Goal: Task Accomplishment & Management: Complete application form

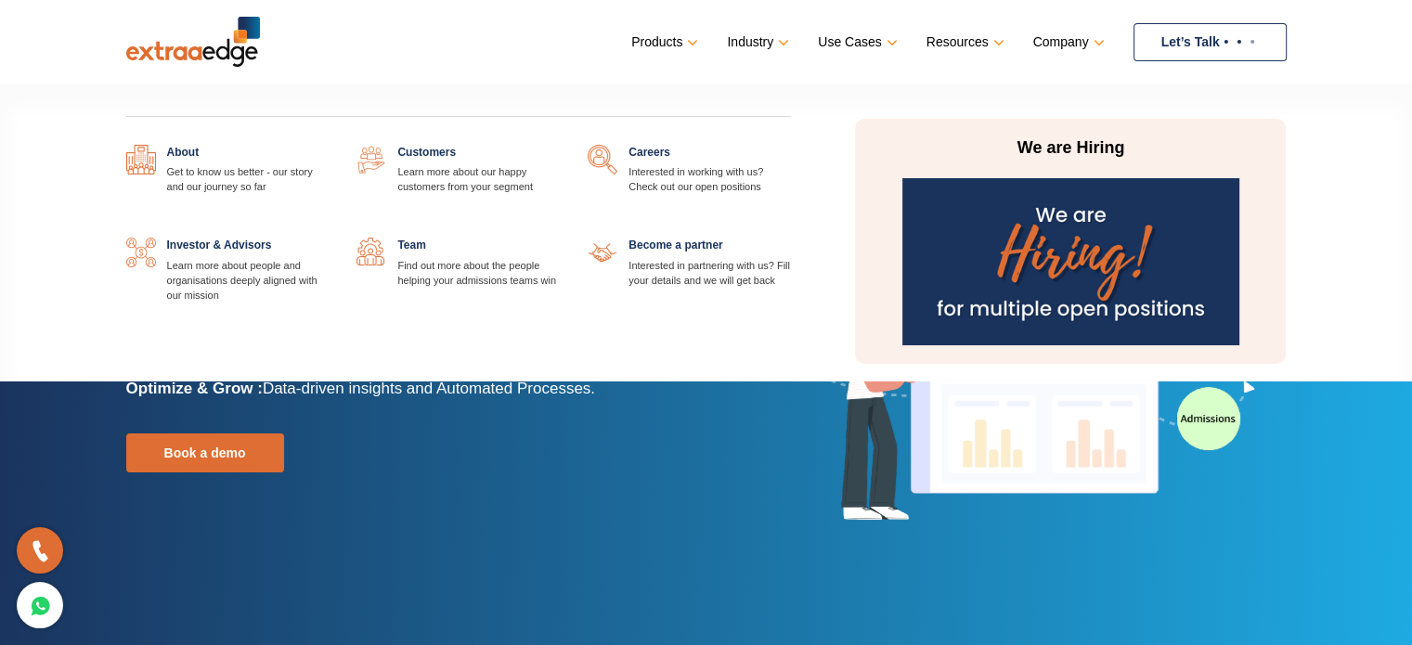
click at [791, 145] on link at bounding box center [791, 145] width 0 height 0
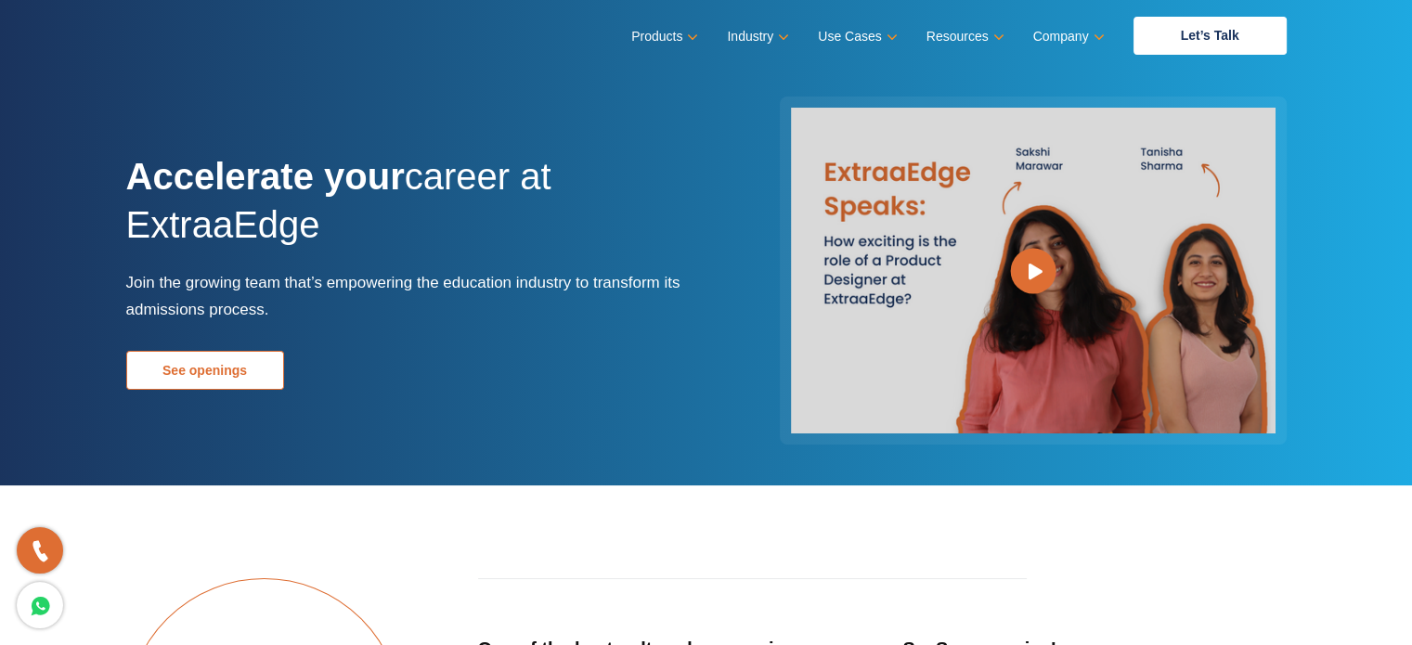
click at [203, 377] on link "See openings" at bounding box center [205, 370] width 158 height 39
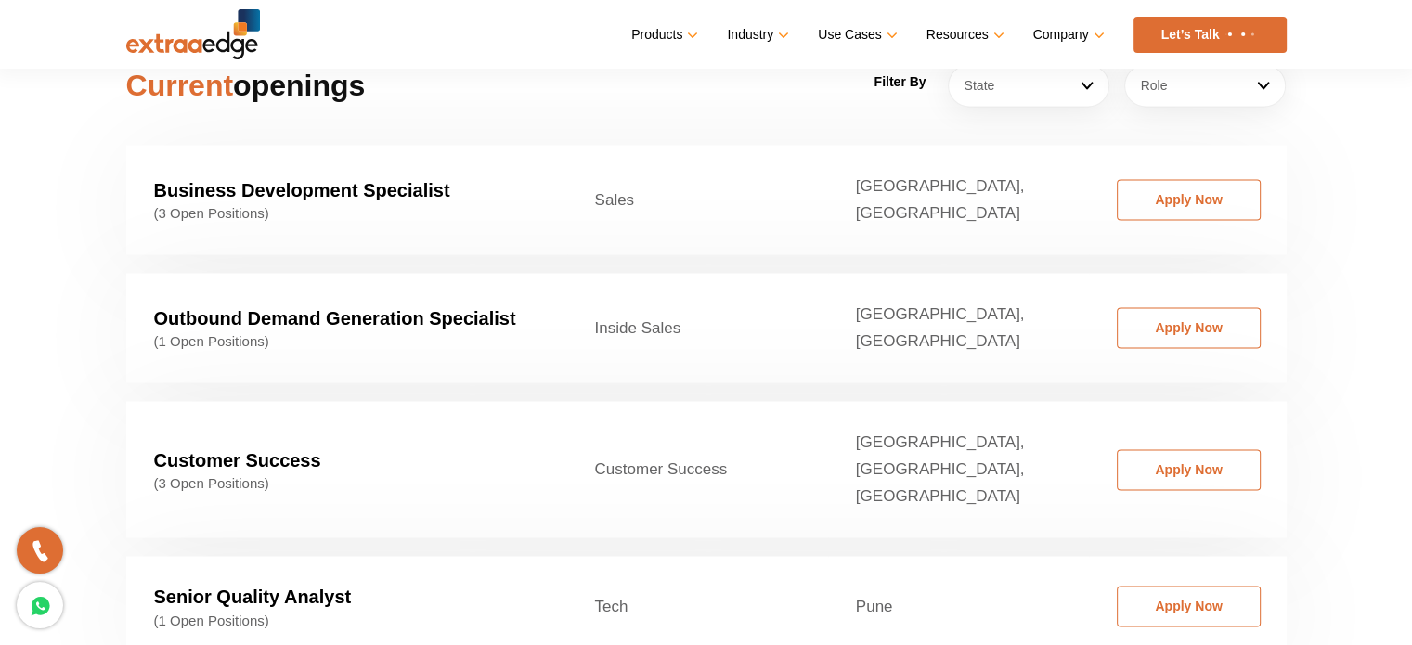
scroll to position [2909, 0]
click at [1167, 448] on link "Apply Now" at bounding box center [1189, 468] width 144 height 41
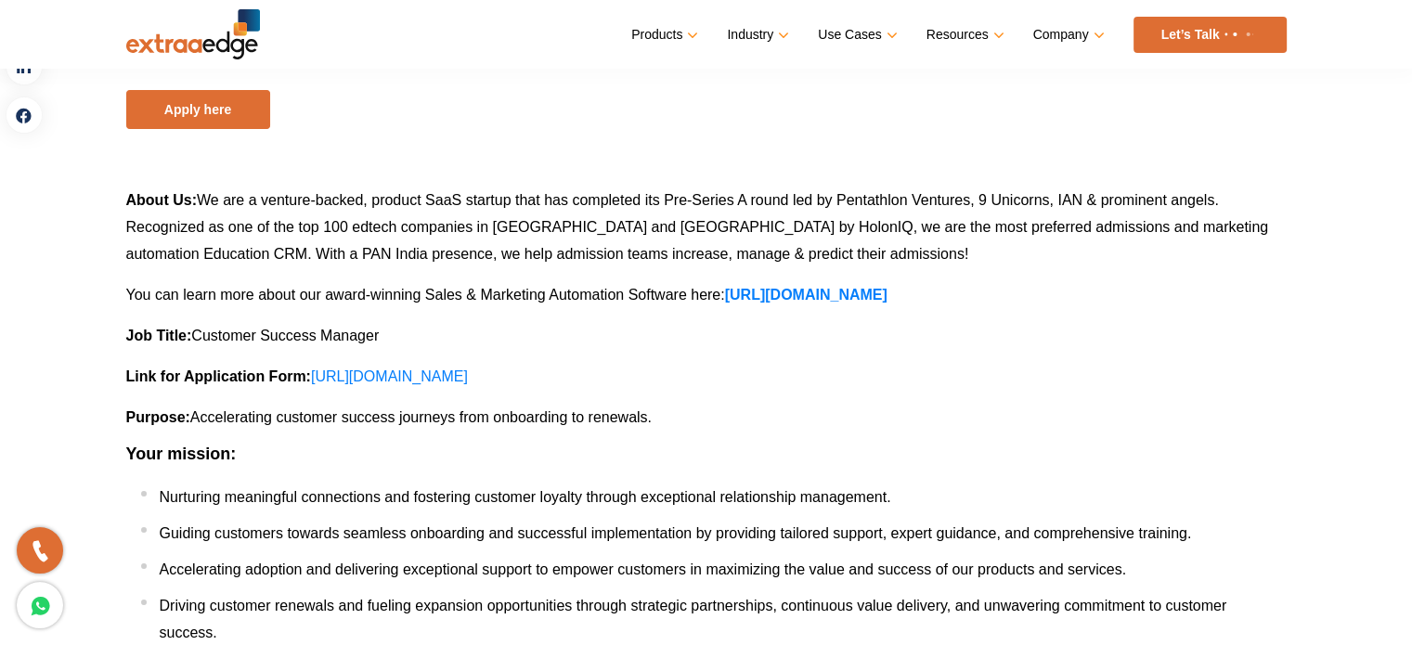
scroll to position [186, 0]
click at [697, 200] on span "We are a venture-backed, product SaaS startup that has completed its Pre-Series…" at bounding box center [697, 227] width 1143 height 70
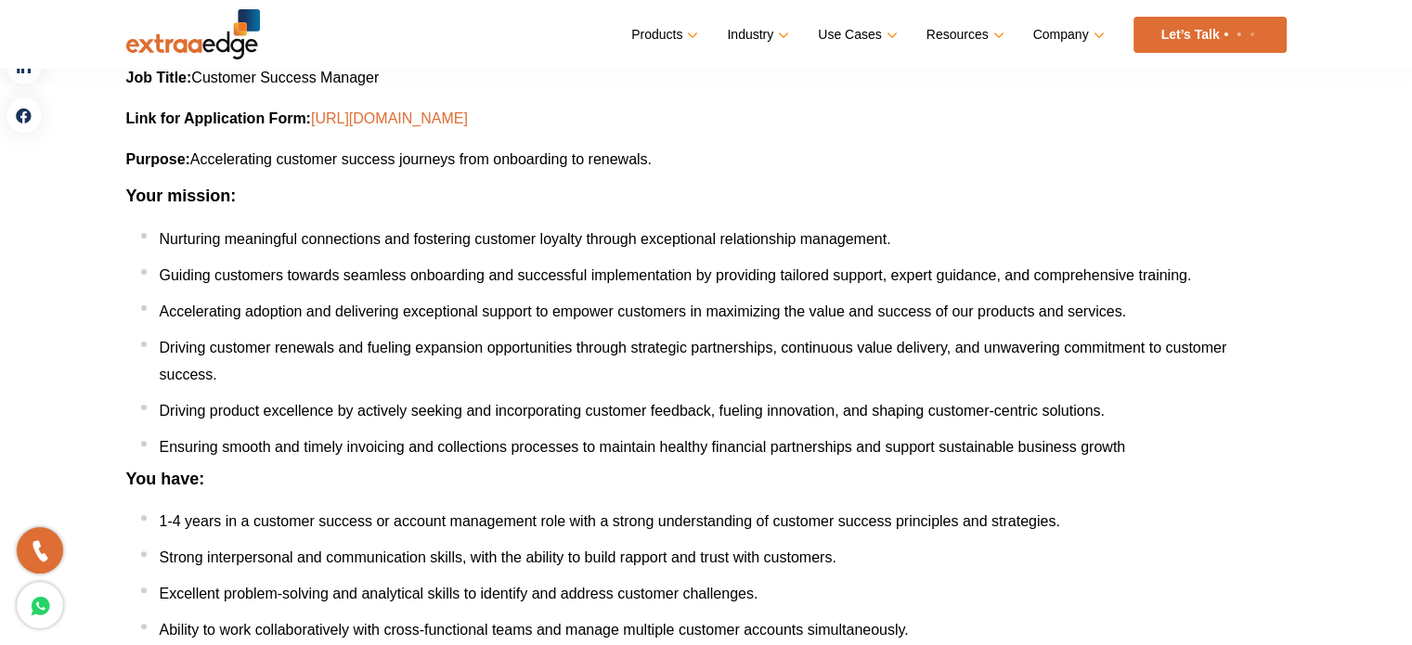
scroll to position [440, 0]
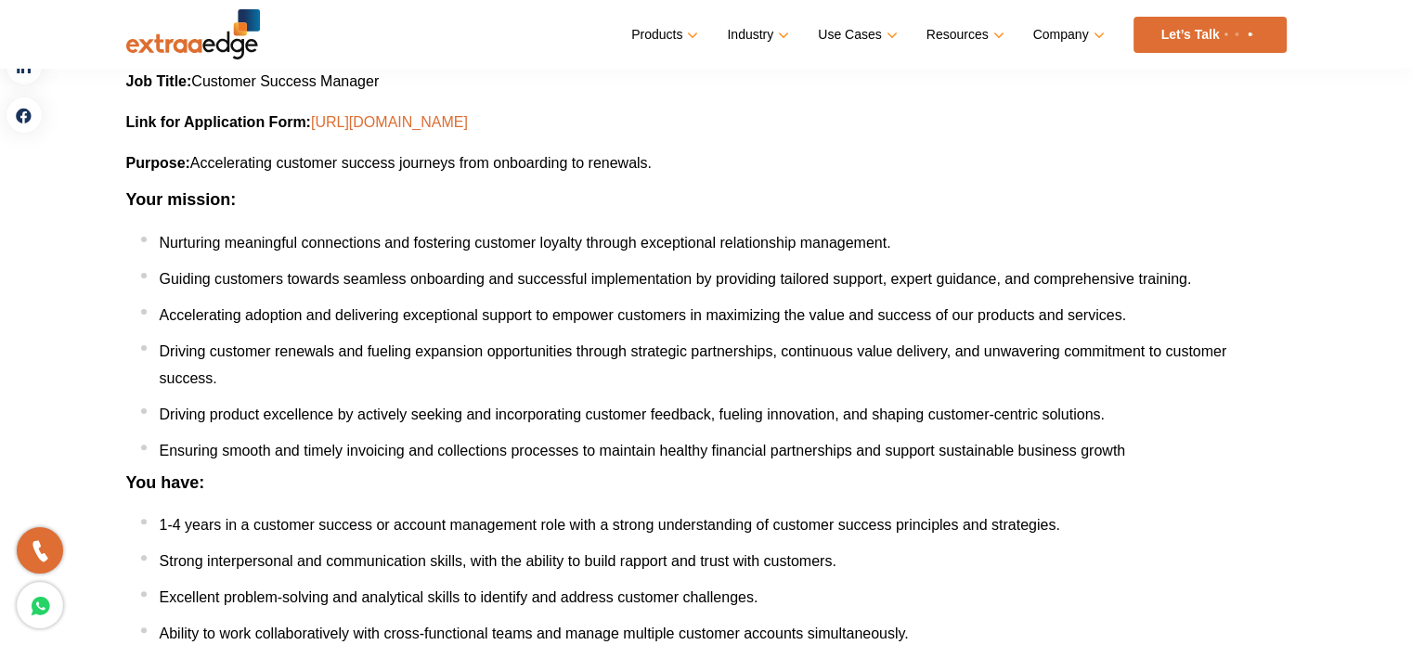
click at [468, 118] on link "https://docs.google.com/forms/d/e/1FAIpQLSeO5onSvQbGcYhgta57dgJ7jjDS3ZRyA_jFlmO…" at bounding box center [389, 122] width 157 height 16
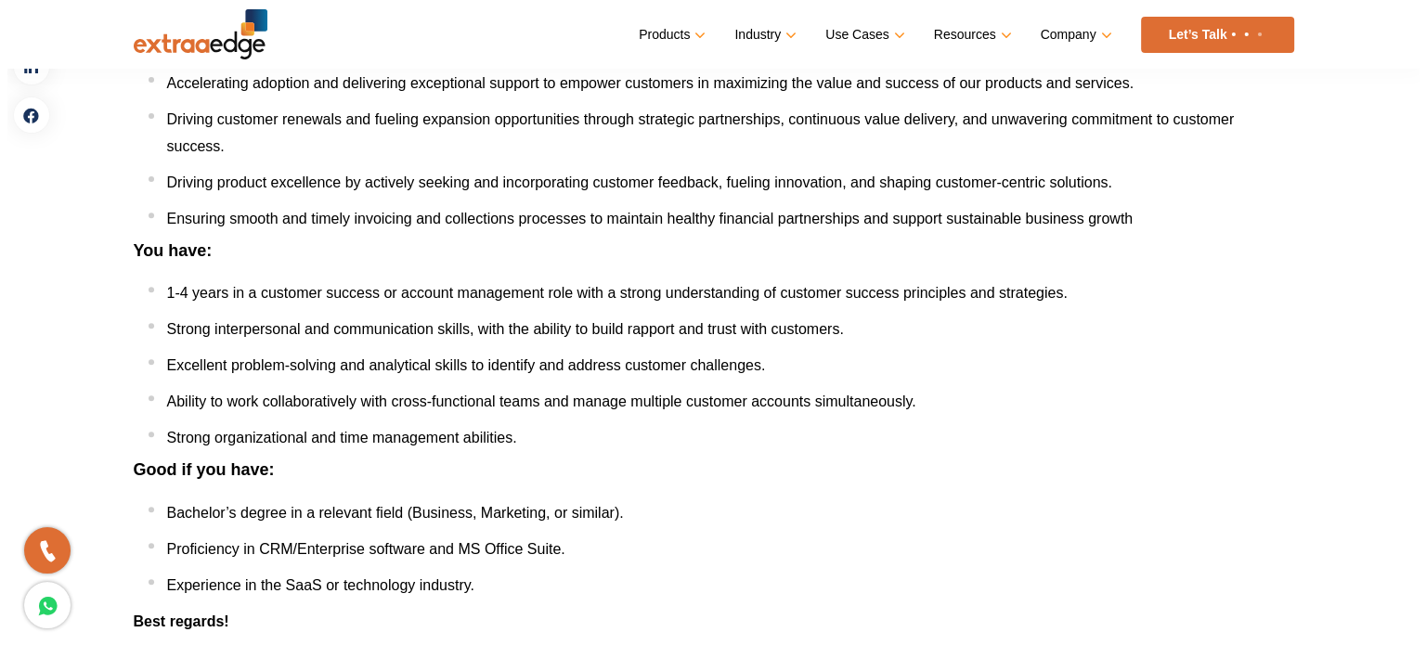
scroll to position [904, 0]
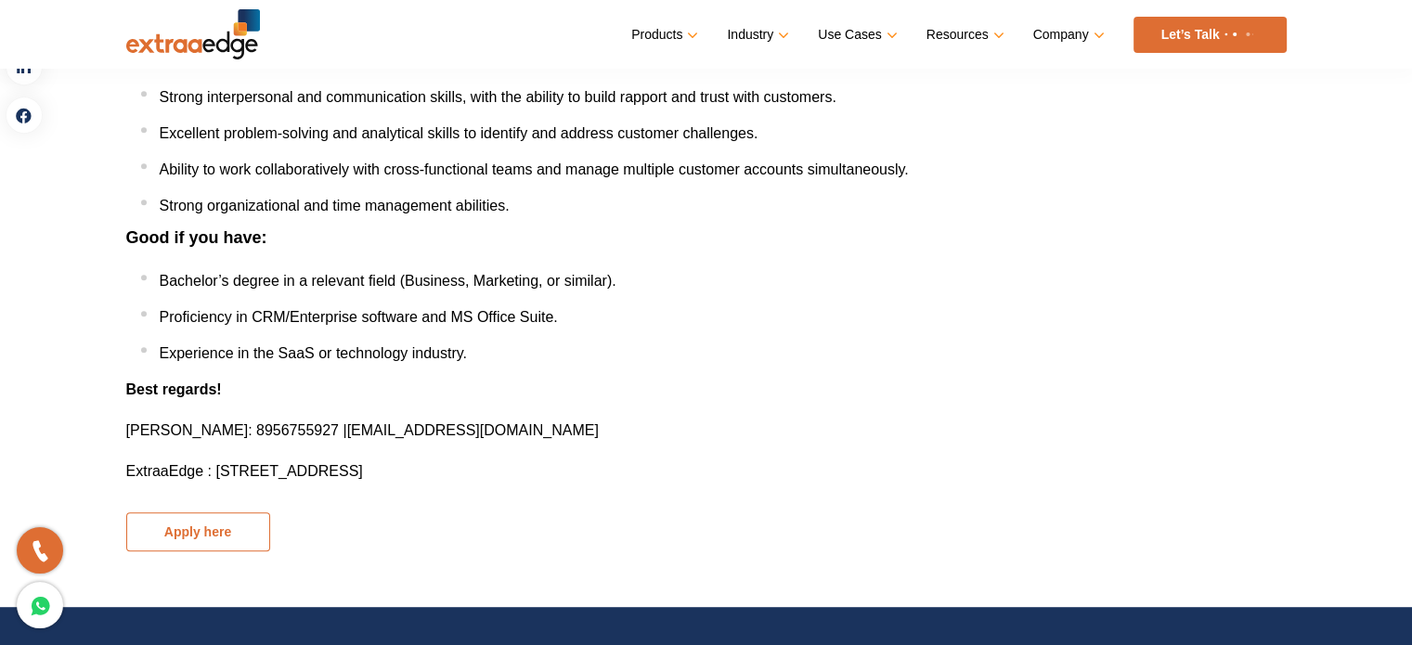
click at [237, 523] on button "Apply here" at bounding box center [198, 531] width 144 height 39
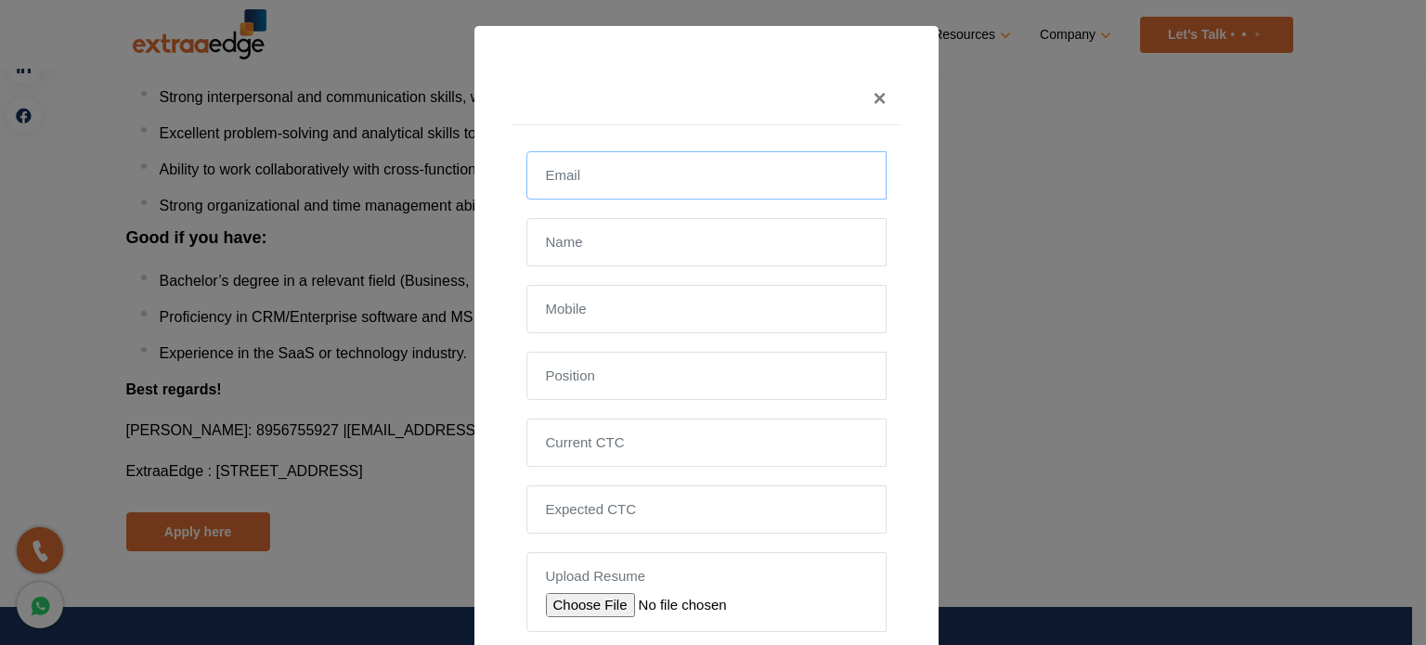
click at [727, 184] on input "email" at bounding box center [706, 175] width 360 height 48
type input "abhishek.chintawar@gmail.com"
type input "Abhishek Chintawar"
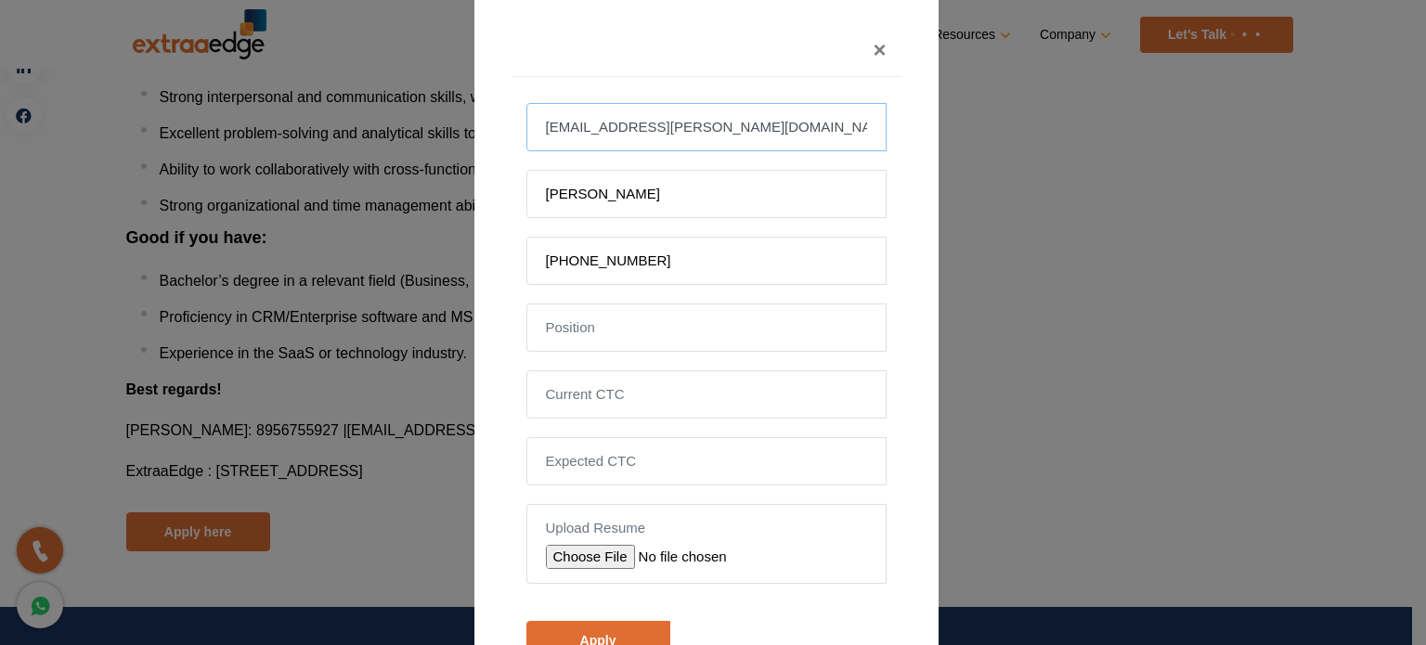
scroll to position [93, 0]
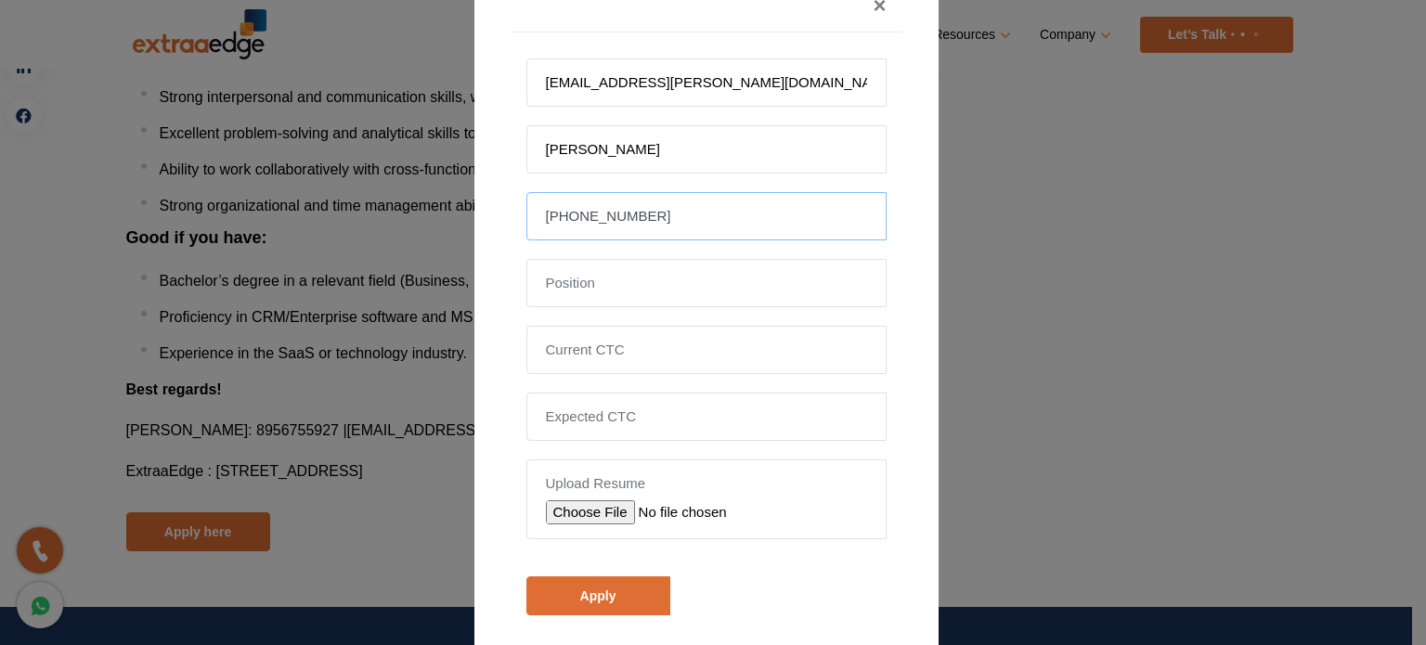
click at [561, 217] on input "+919960081172" at bounding box center [706, 216] width 360 height 48
type input "9960081172"
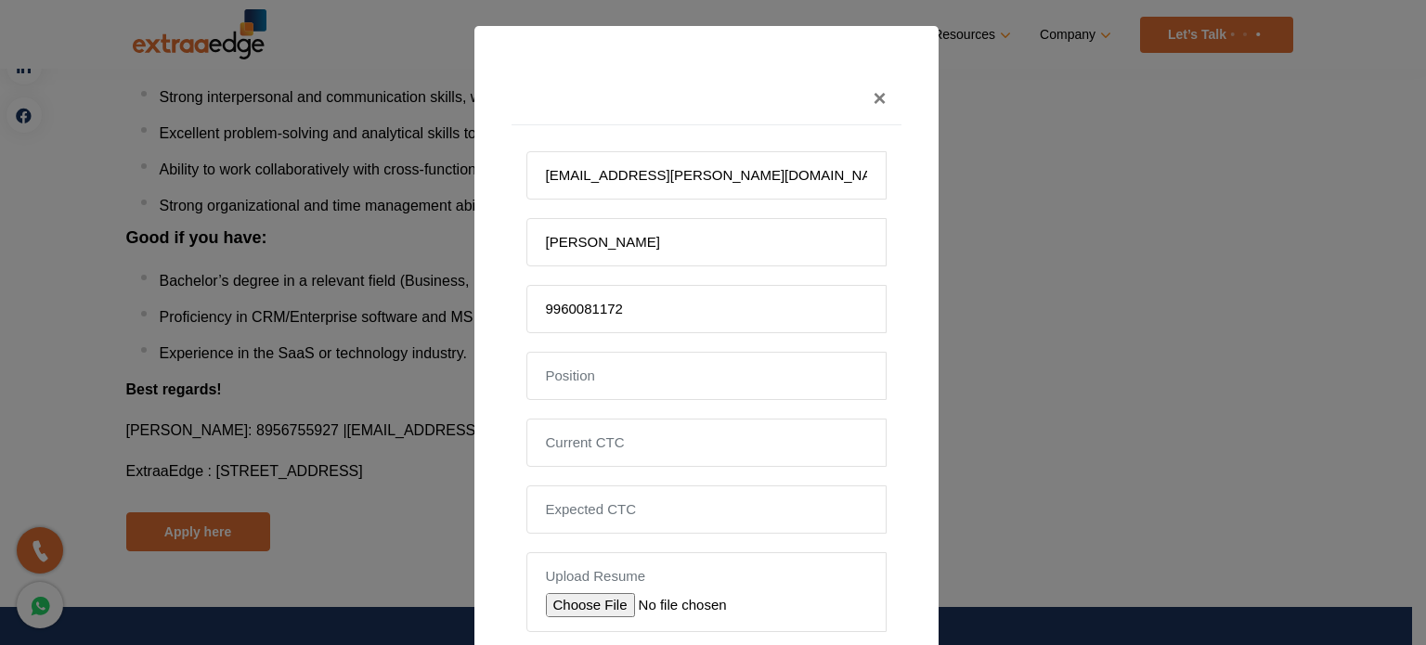
drag, startPoint x: 760, startPoint y: 62, endPoint x: 759, endPoint y: 107, distance: 44.6
click at [759, 107] on div "× abhishek.chintawar@gmail.com Abhishek Chintawar 9960081172 Upload Resume Cust…" at bounding box center [706, 397] width 464 height 743
click at [613, 396] on input "text" at bounding box center [706, 376] width 360 height 48
paste input "Customer Success"
type input "Customer Success"
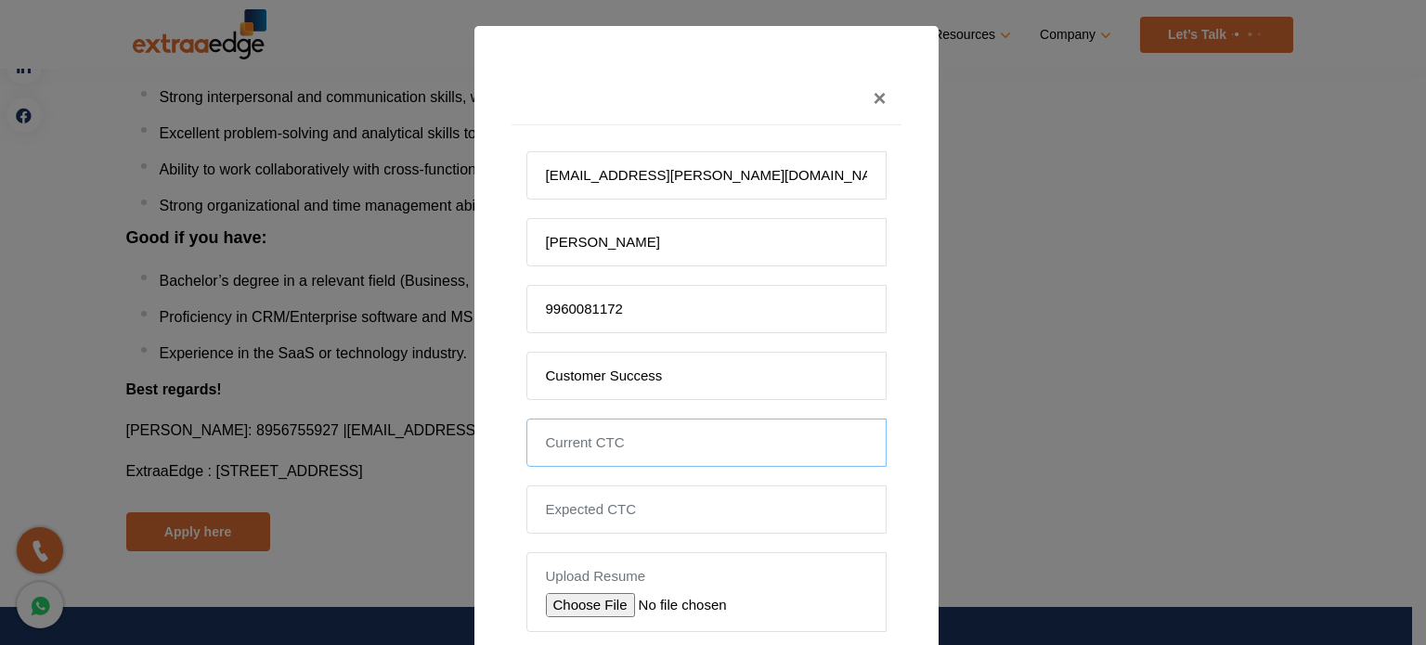
click at [600, 450] on input "tel" at bounding box center [706, 443] width 360 height 48
type input "20.5 LPA"
click at [601, 503] on input "tel" at bounding box center [706, 509] width 360 height 48
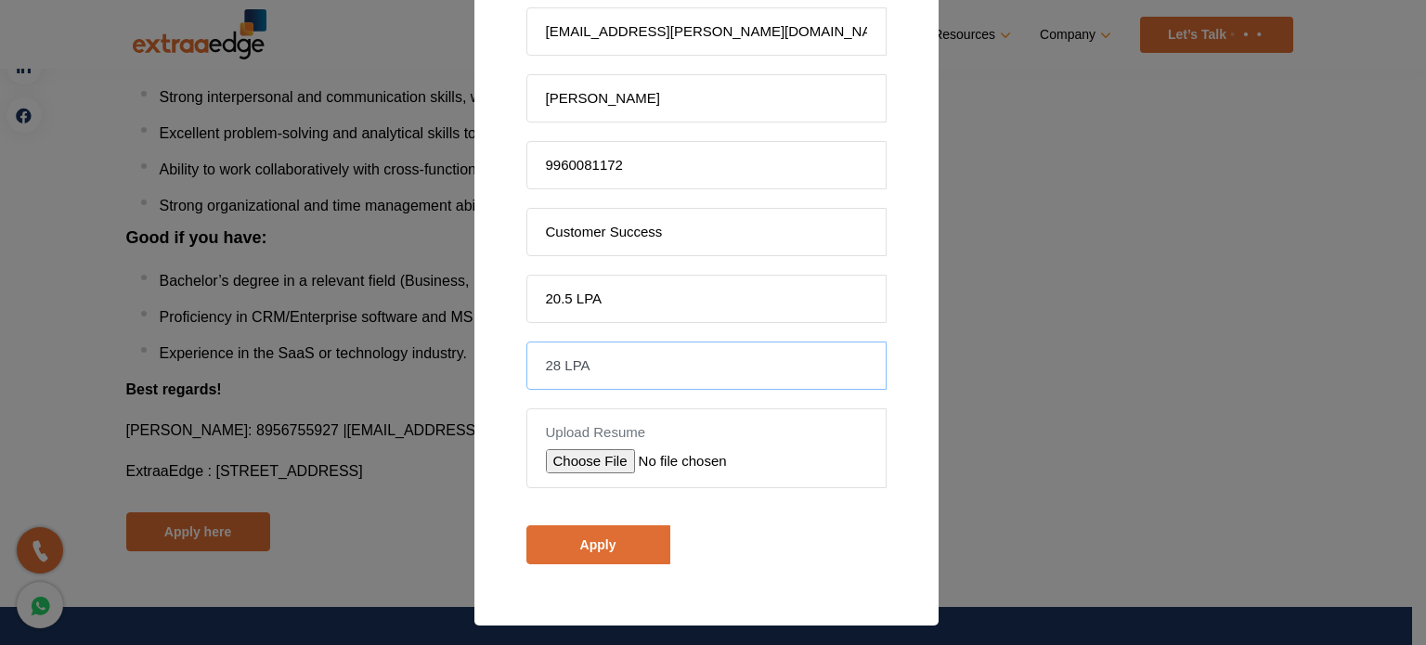
scroll to position [148, 0]
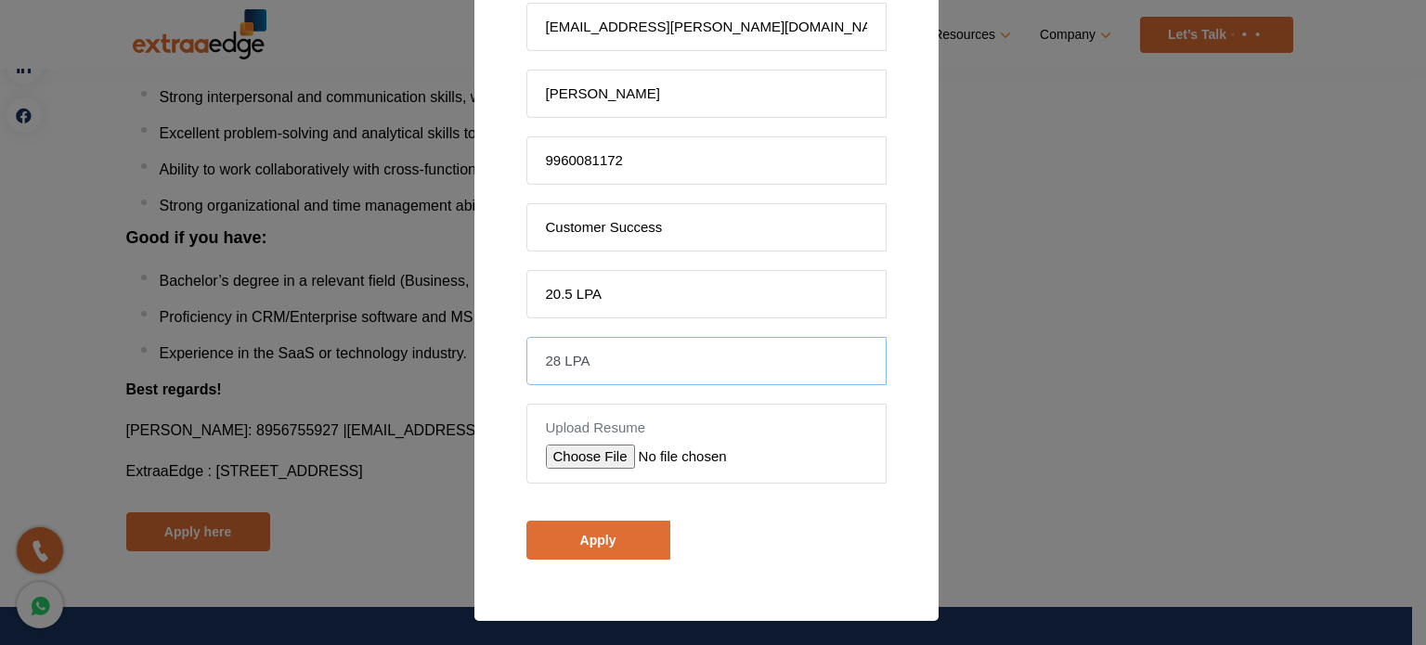
type input "28 LPA"
click at [583, 455] on input "file" at bounding box center [678, 457] width 264 height 24
type input "C:\fakepath\Abhishek_Chintawar_CV.docx"
click at [608, 542] on input "Apply" at bounding box center [598, 540] width 144 height 39
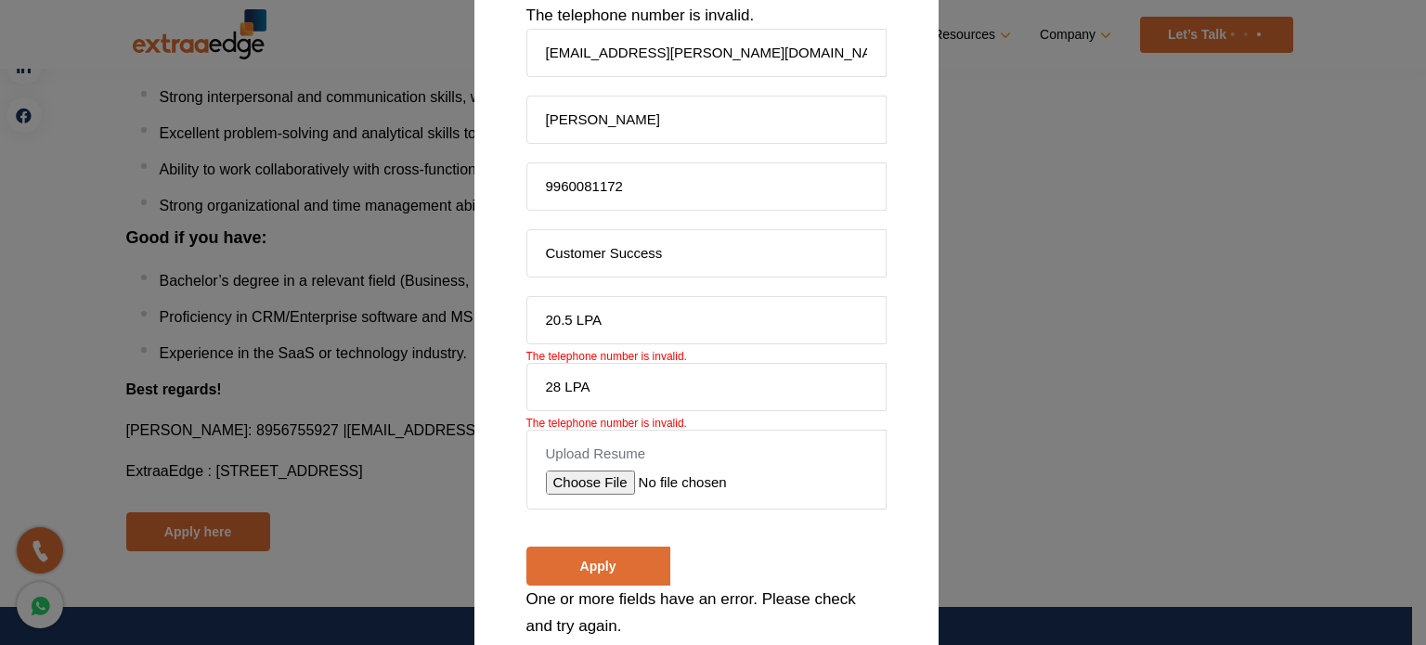
scroll to position [249, 0]
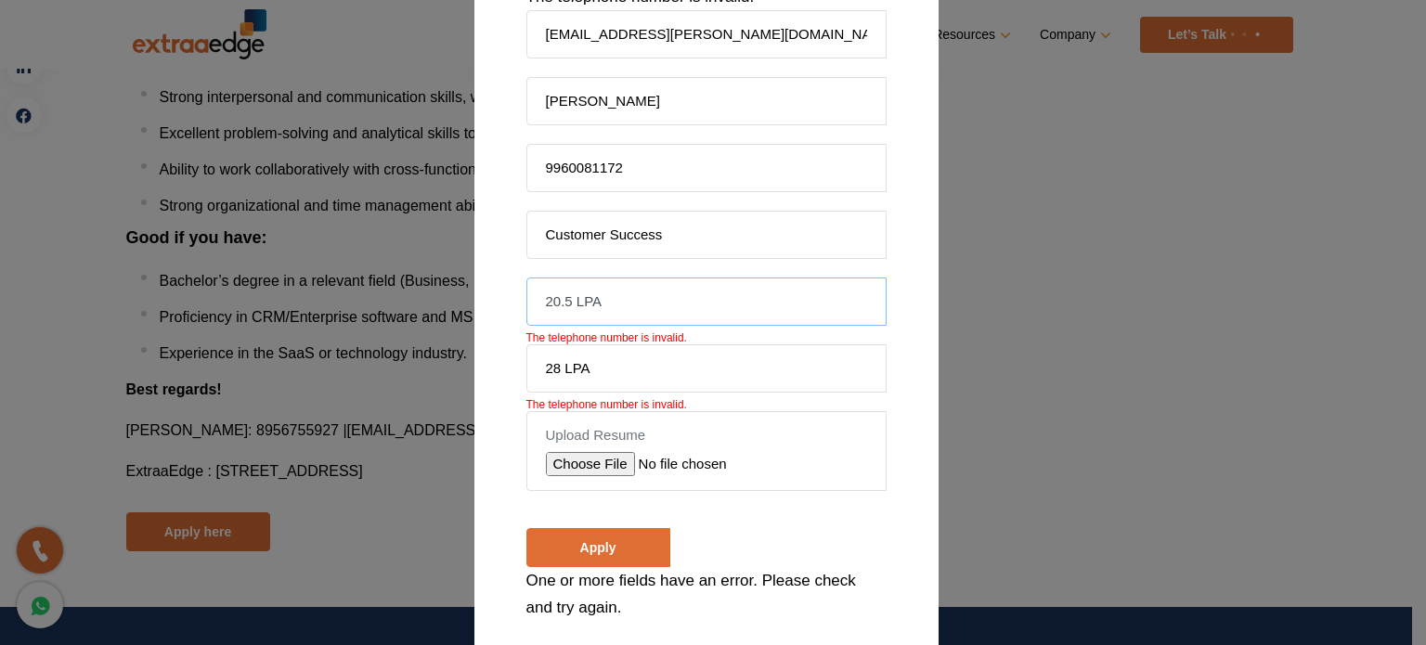
click at [613, 304] on input "20.5 LPA" at bounding box center [706, 302] width 360 height 48
type input "2"
type input "2050000"
click at [603, 363] on input "28 LPA" at bounding box center [706, 368] width 360 height 48
type input "2800000"
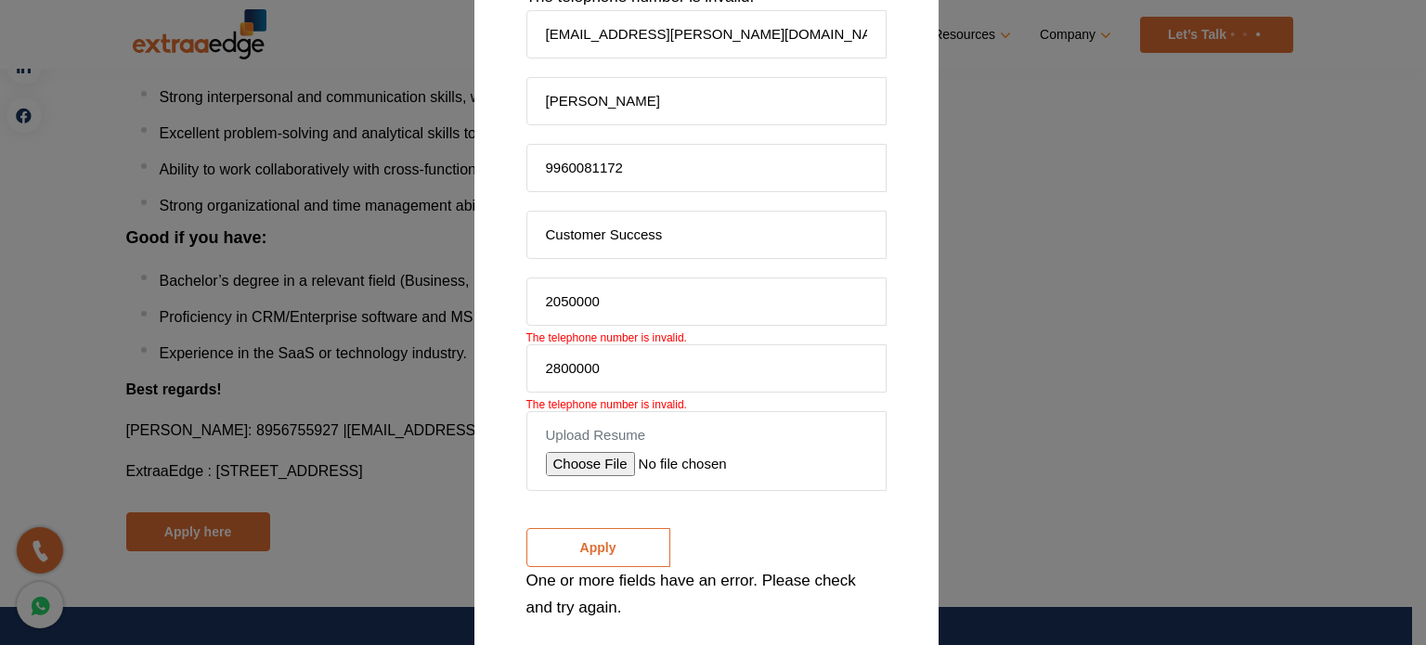
click at [590, 529] on input "Apply" at bounding box center [598, 547] width 144 height 39
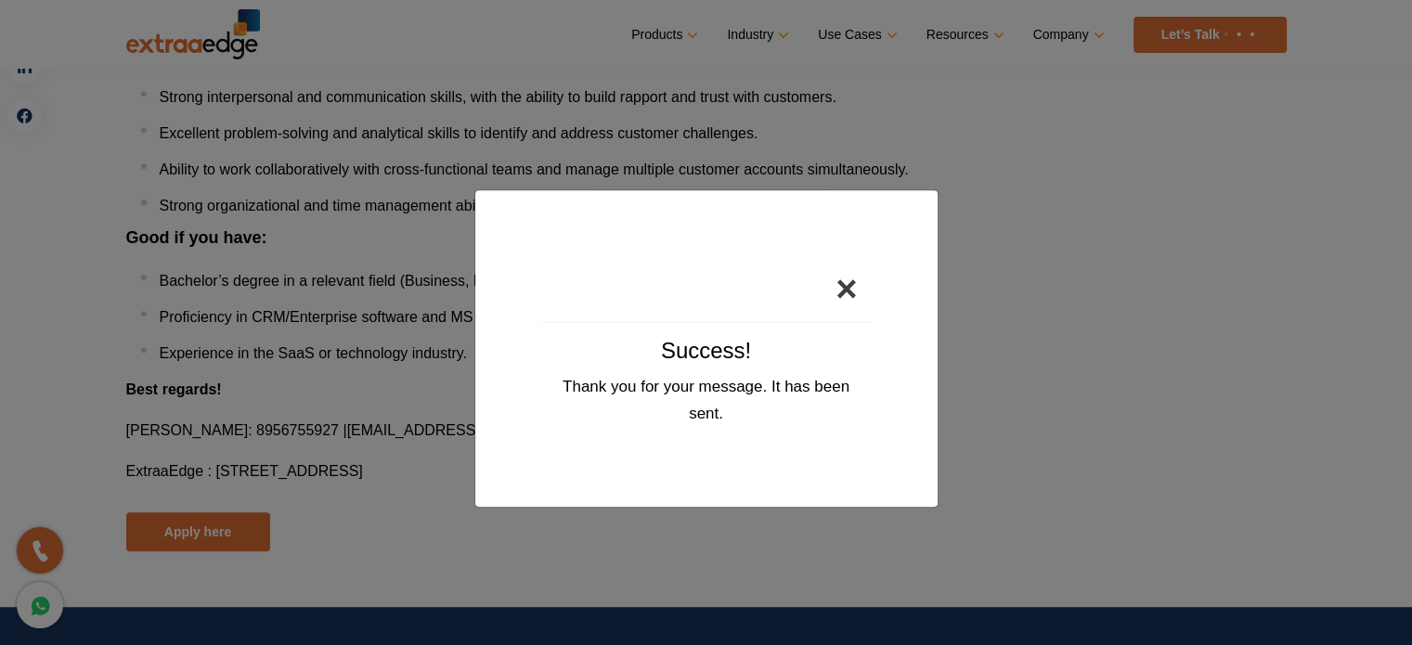
click at [847, 296] on button "×" at bounding box center [845, 288] width 51 height 67
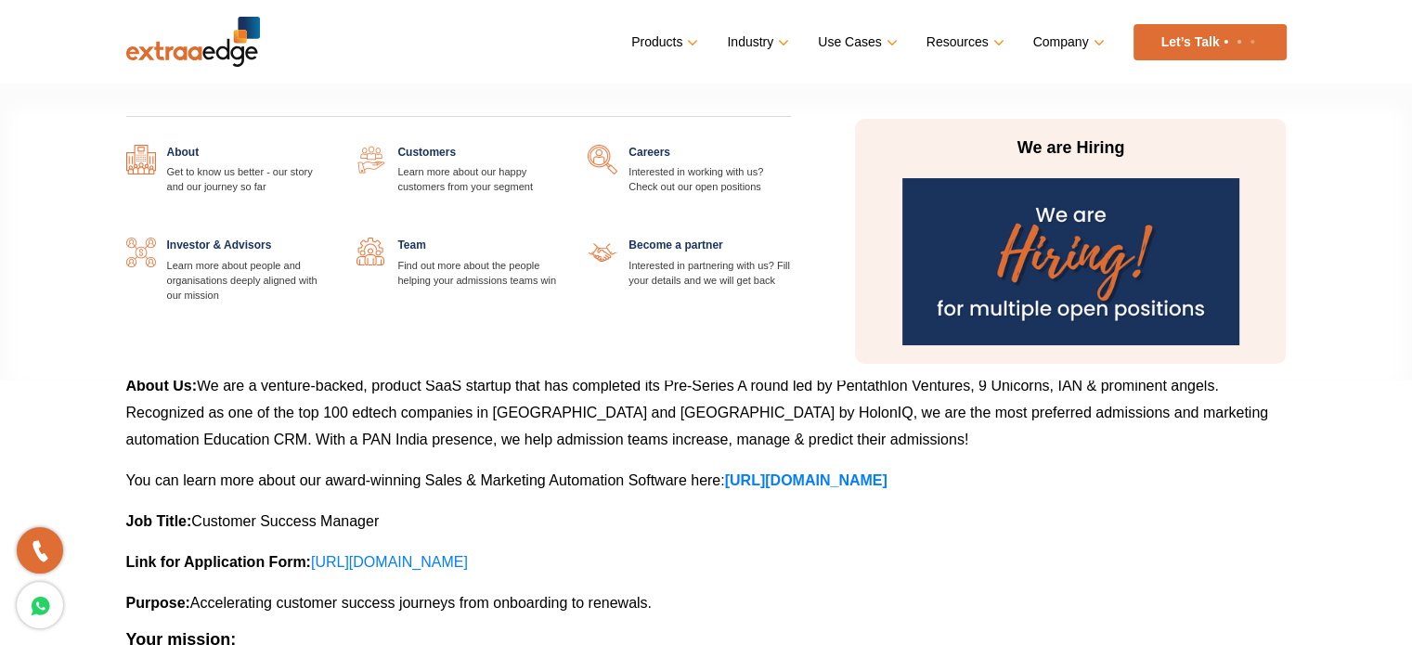
click at [791, 145] on link at bounding box center [791, 145] width 0 height 0
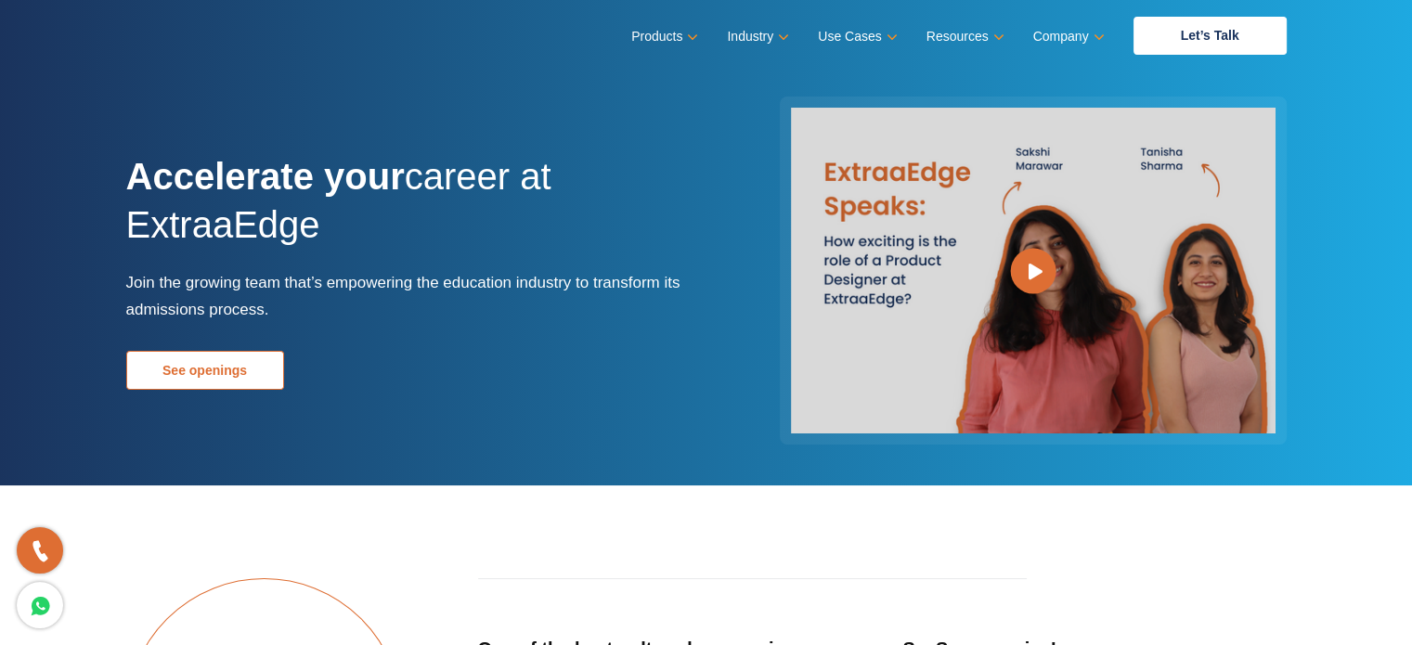
click at [264, 379] on link "See openings" at bounding box center [205, 370] width 158 height 39
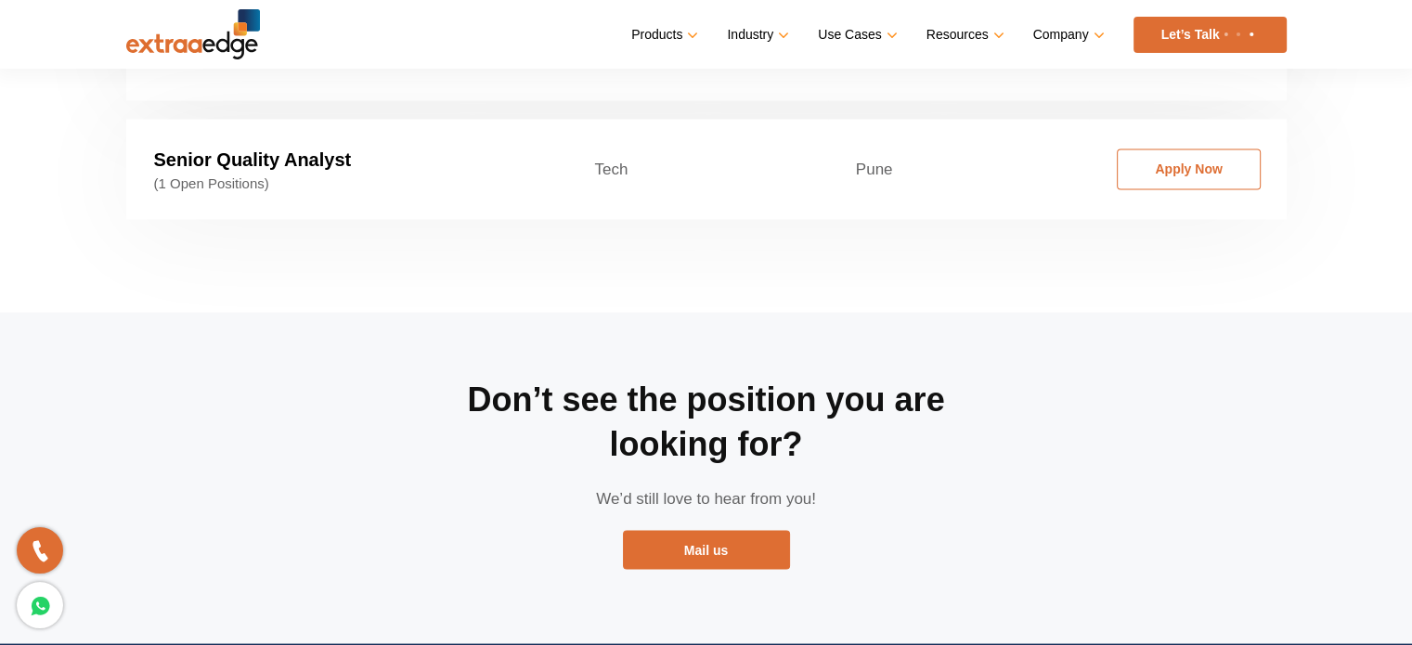
scroll to position [2916, 0]
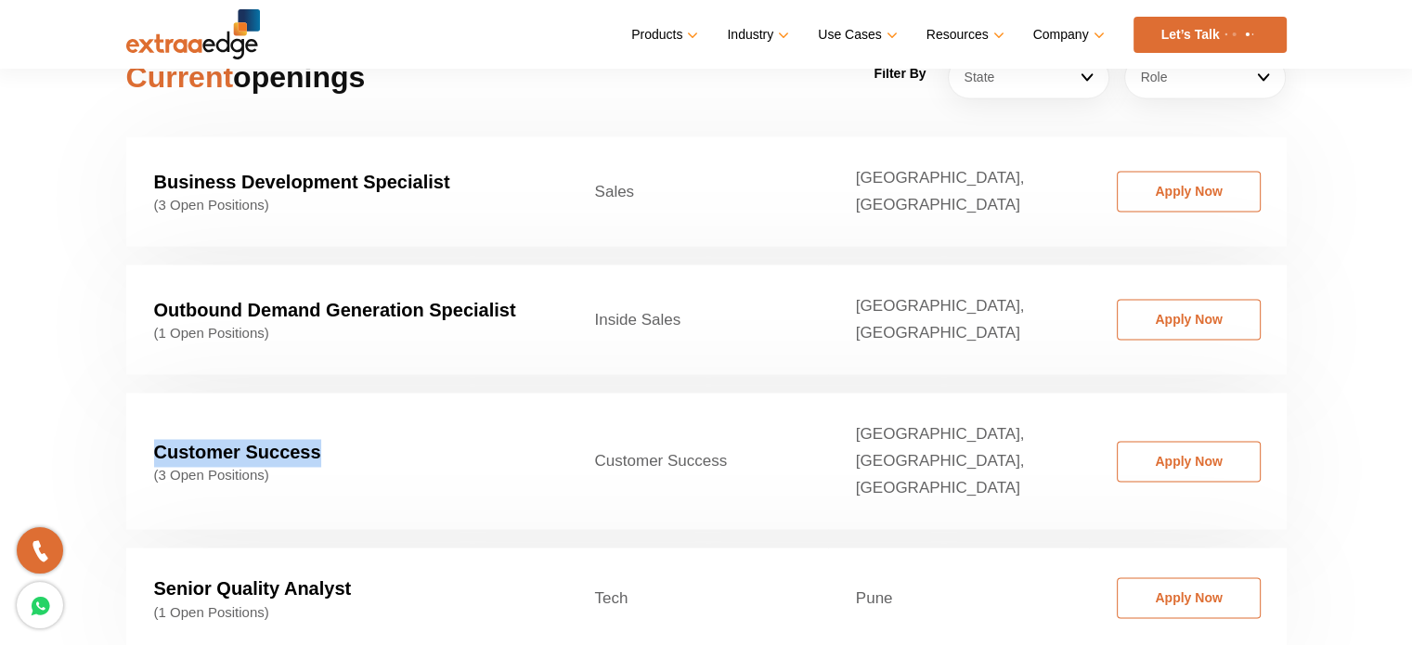
drag, startPoint x: 145, startPoint y: 381, endPoint x: 317, endPoint y: 388, distance: 172.8
click at [317, 393] on td "Customer Success (3 Open Positions)" at bounding box center [346, 461] width 441 height 136
copy strong "Customer Success"
